Goal: Information Seeking & Learning: Learn about a topic

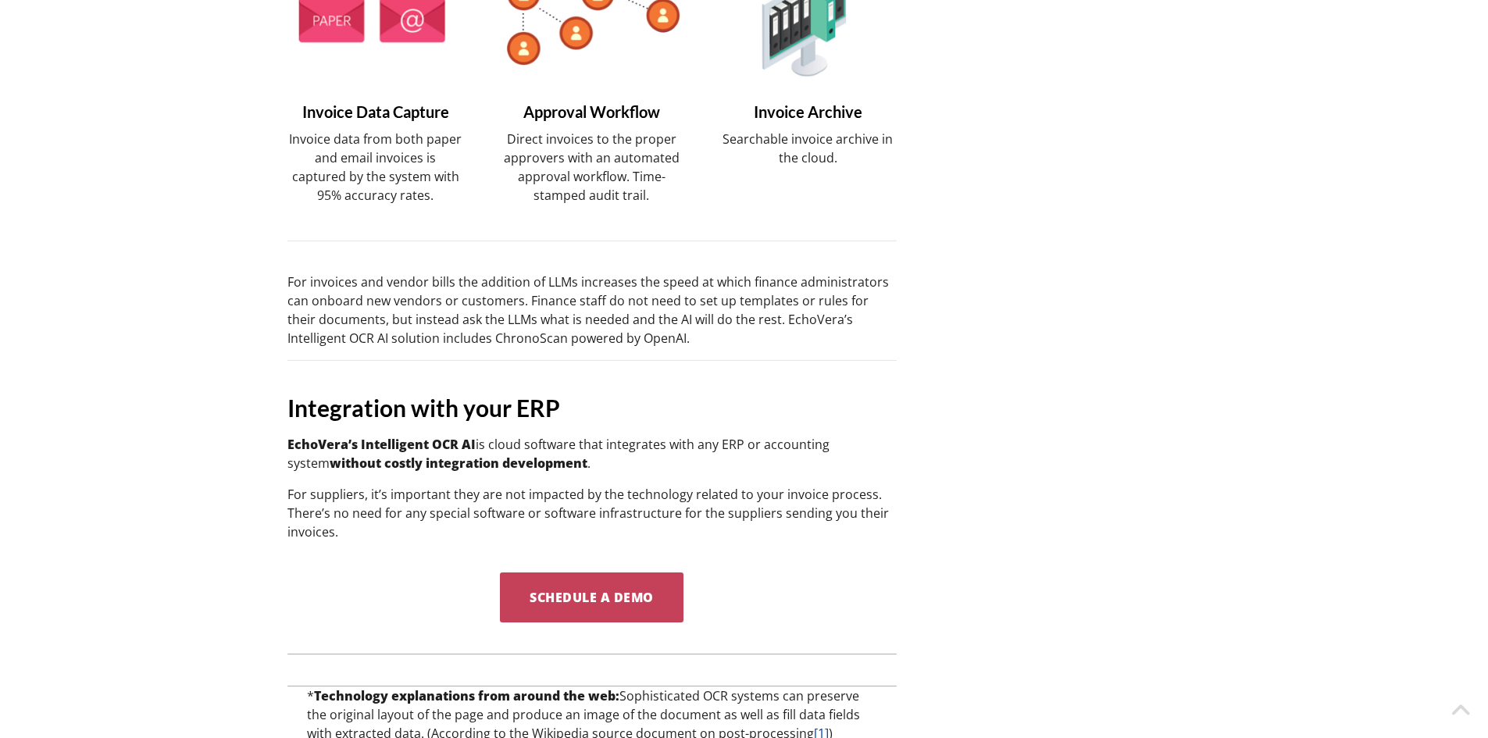
scroll to position [1746, 0]
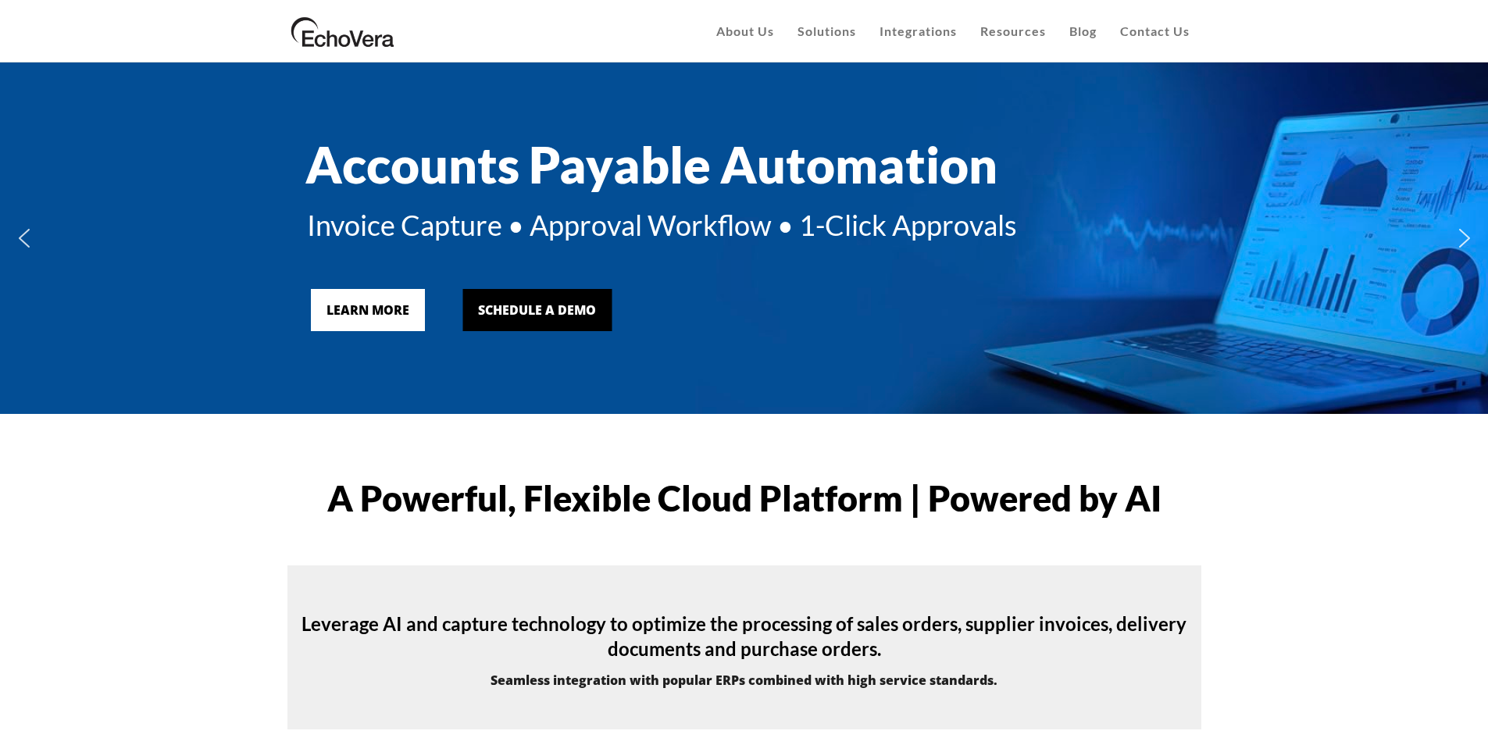
click at [391, 320] on div "Accounts Payable Automation Invoice Capture • Approval Workflow • 1-Click Appro…" at bounding box center [745, 238] width 922 height 336
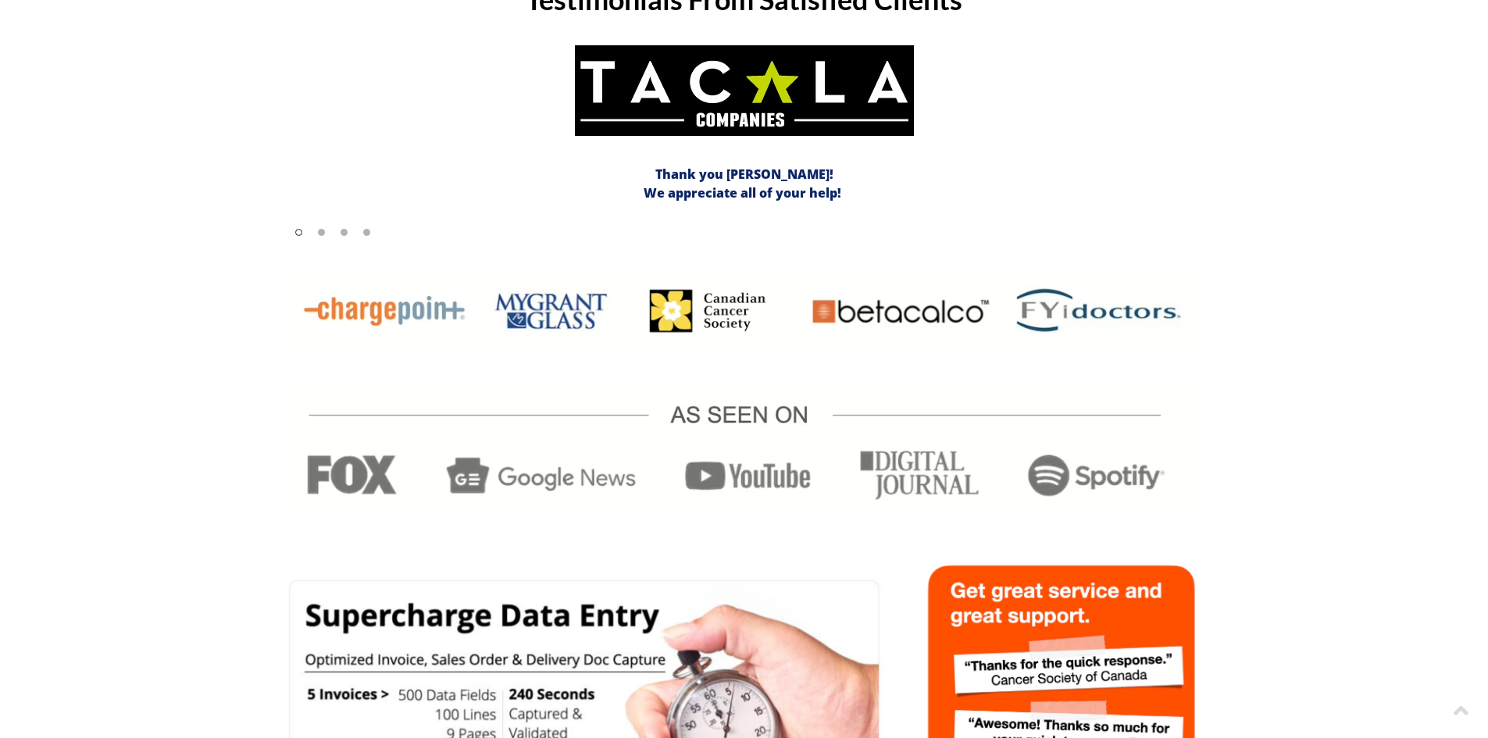
scroll to position [2262, 0]
